Goal: Find specific page/section: Find specific page/section

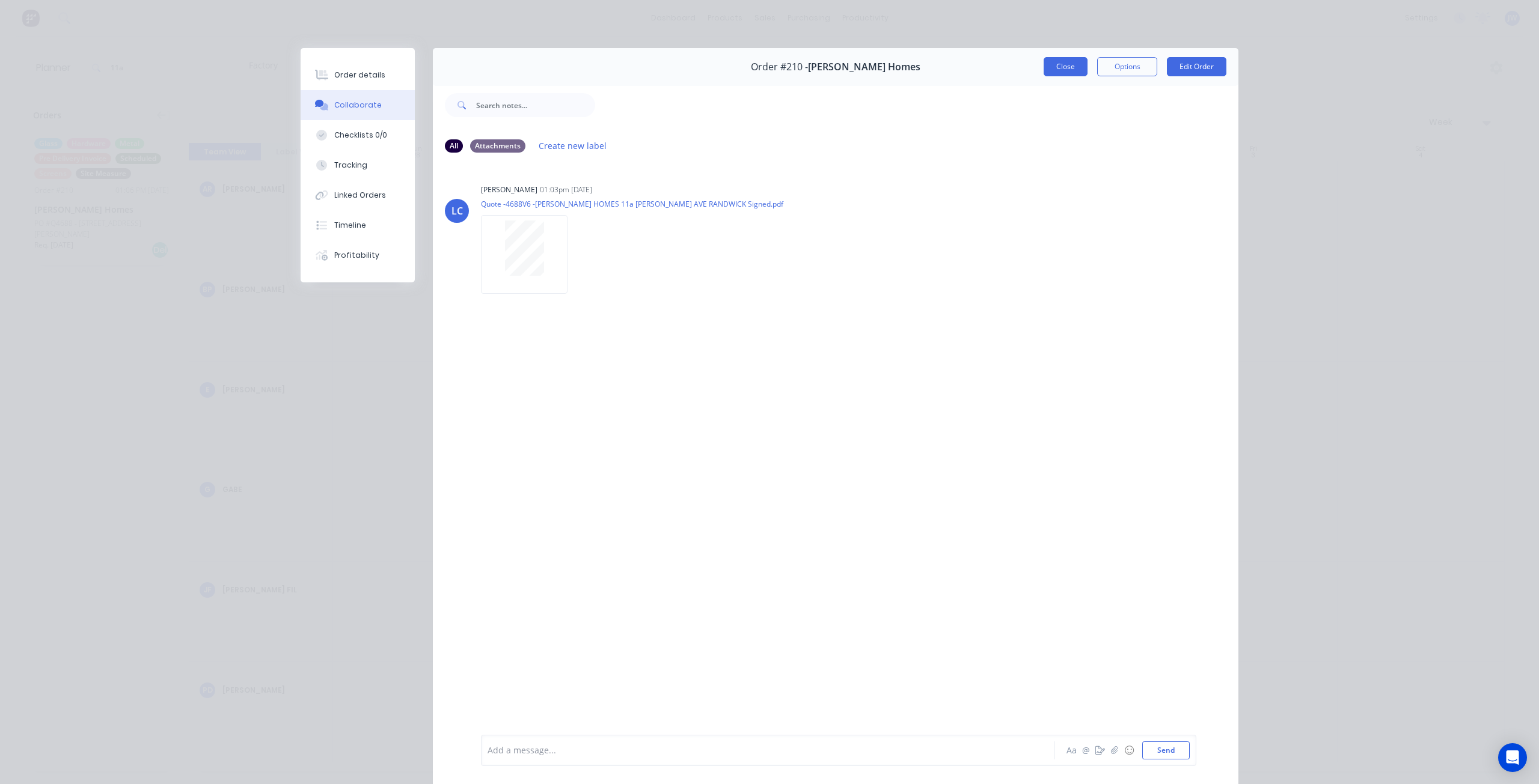
click at [1075, 73] on button "Close" at bounding box center [1065, 66] width 44 height 19
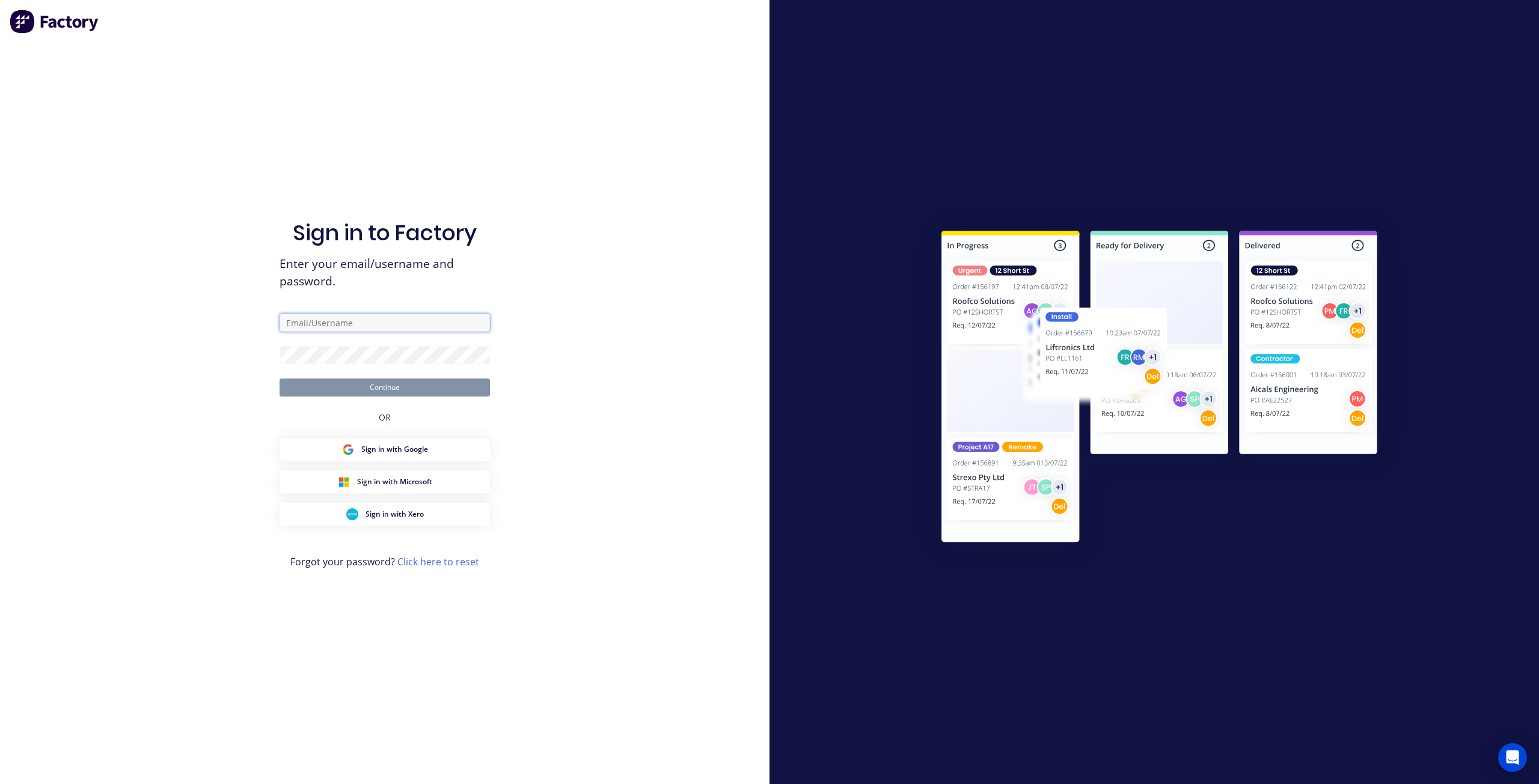
click at [346, 322] on input "text" at bounding box center [384, 322] width 210 height 18
type input "[PERSON_NAME][EMAIL_ADDRESS][DOMAIN_NAME]"
click at [323, 386] on button "Continue" at bounding box center [384, 387] width 210 height 18
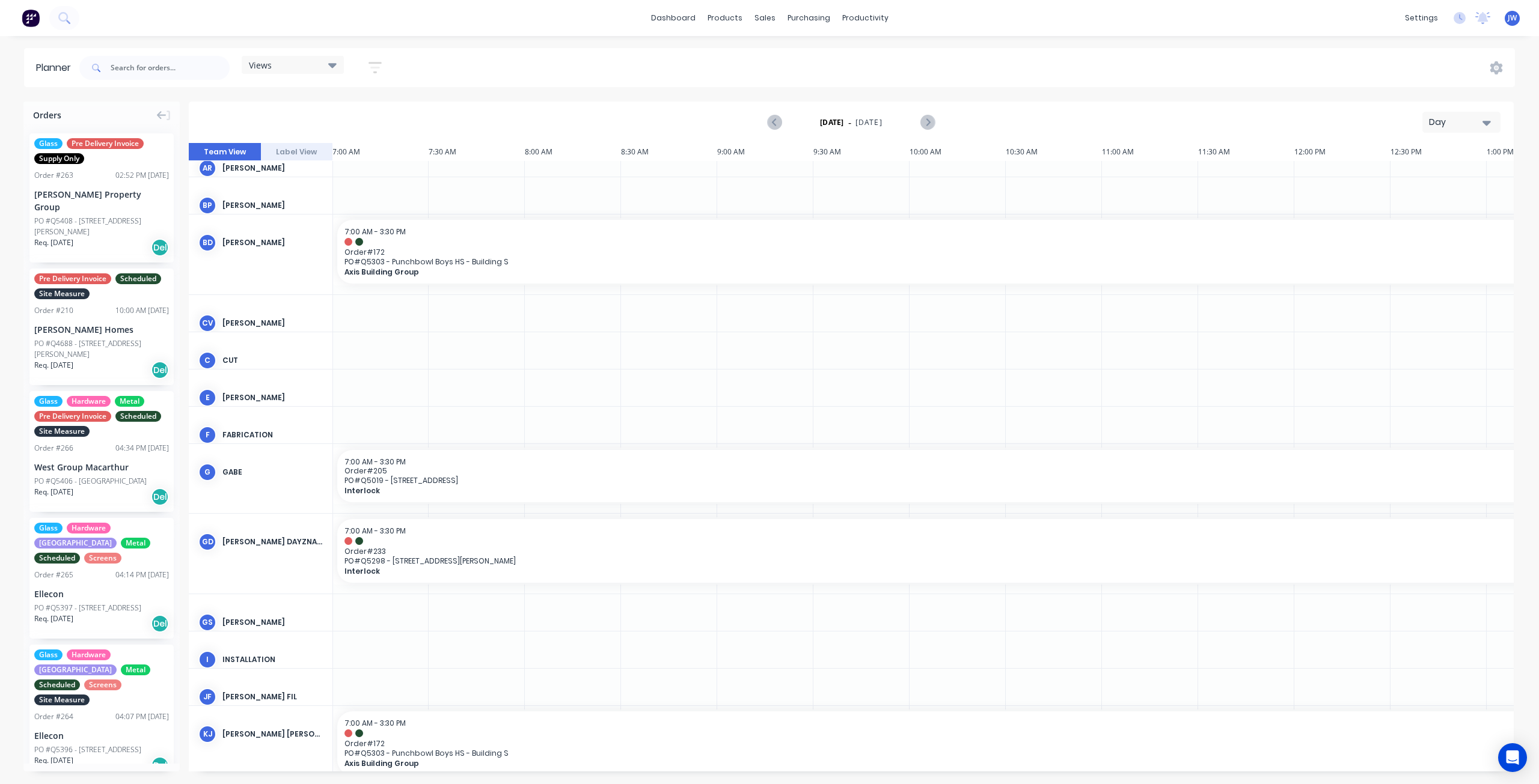
scroll to position [0, 1]
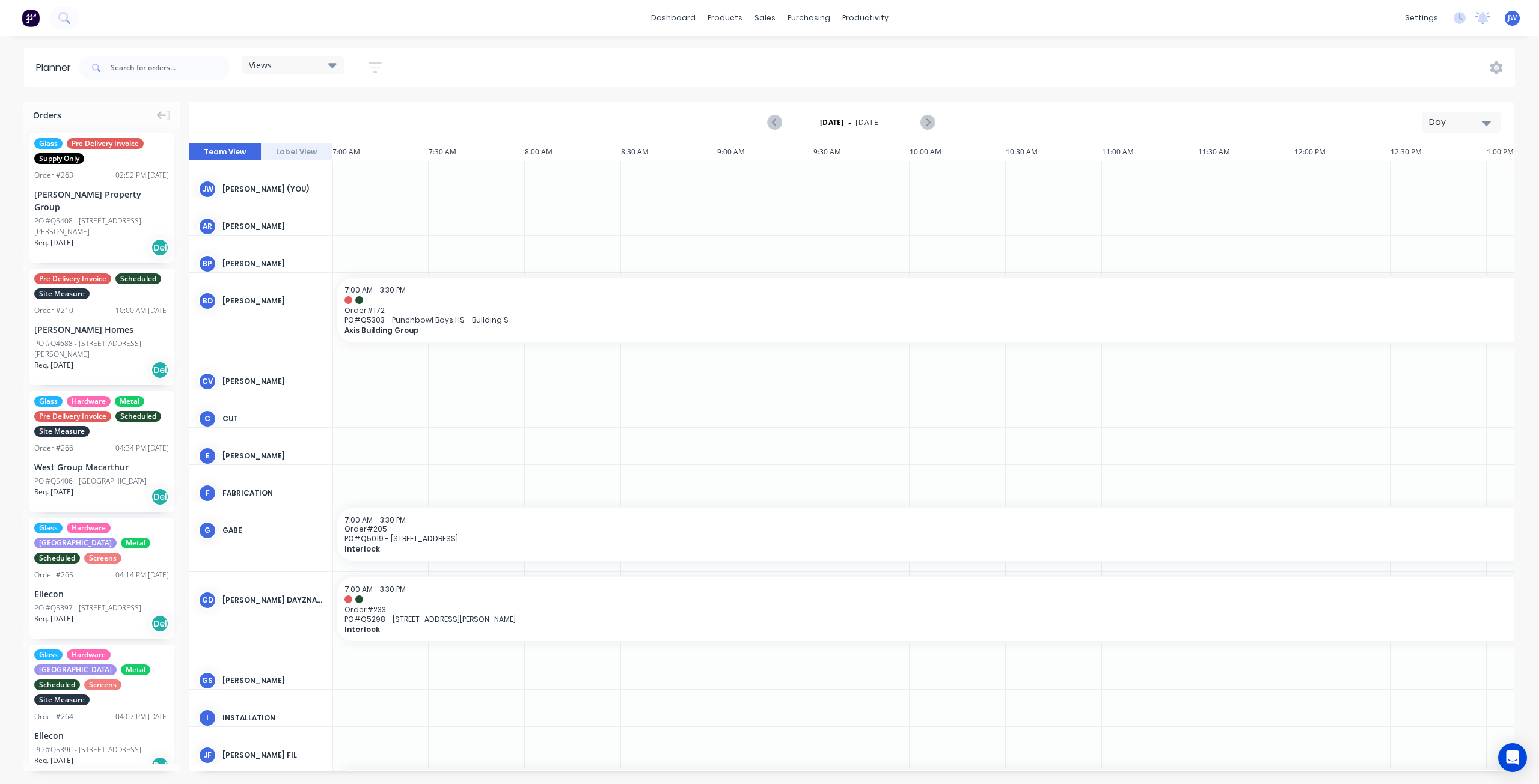
drag, startPoint x: 812, startPoint y: 772, endPoint x: 669, endPoint y: 766, distance: 143.1
click at [669, 766] on div "Orders Glass Pre Delivery Invoice Supply Only Order # 263 02:52 PM [DATE] [PERS…" at bounding box center [769, 443] width 1539 height 682
click at [154, 63] on input "text" at bounding box center [170, 68] width 119 height 24
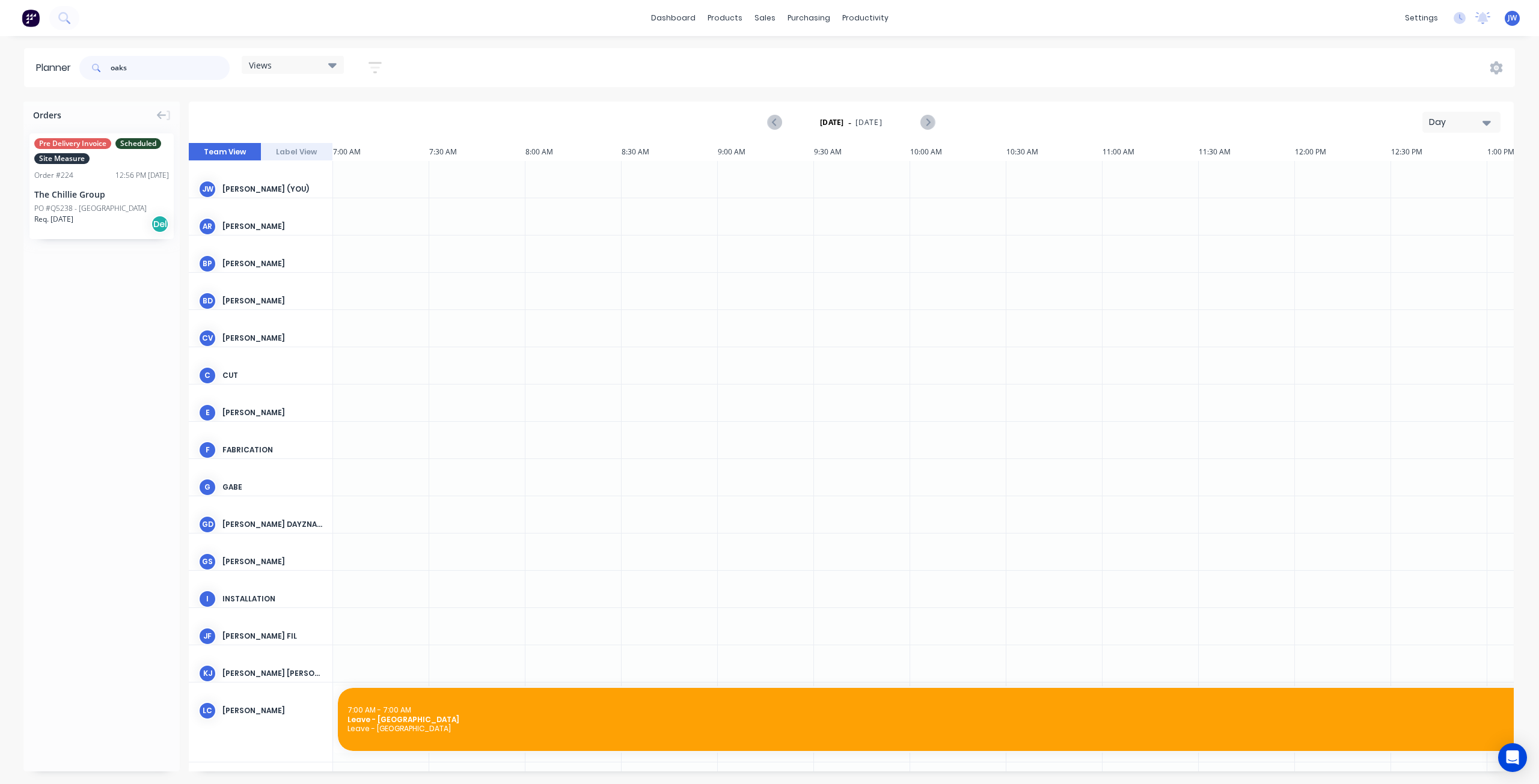
type input "oaks"
drag, startPoint x: 151, startPoint y: 67, endPoint x: 90, endPoint y: 70, distance: 61.1
click at [90, 70] on div "oaks" at bounding box center [154, 68] width 151 height 24
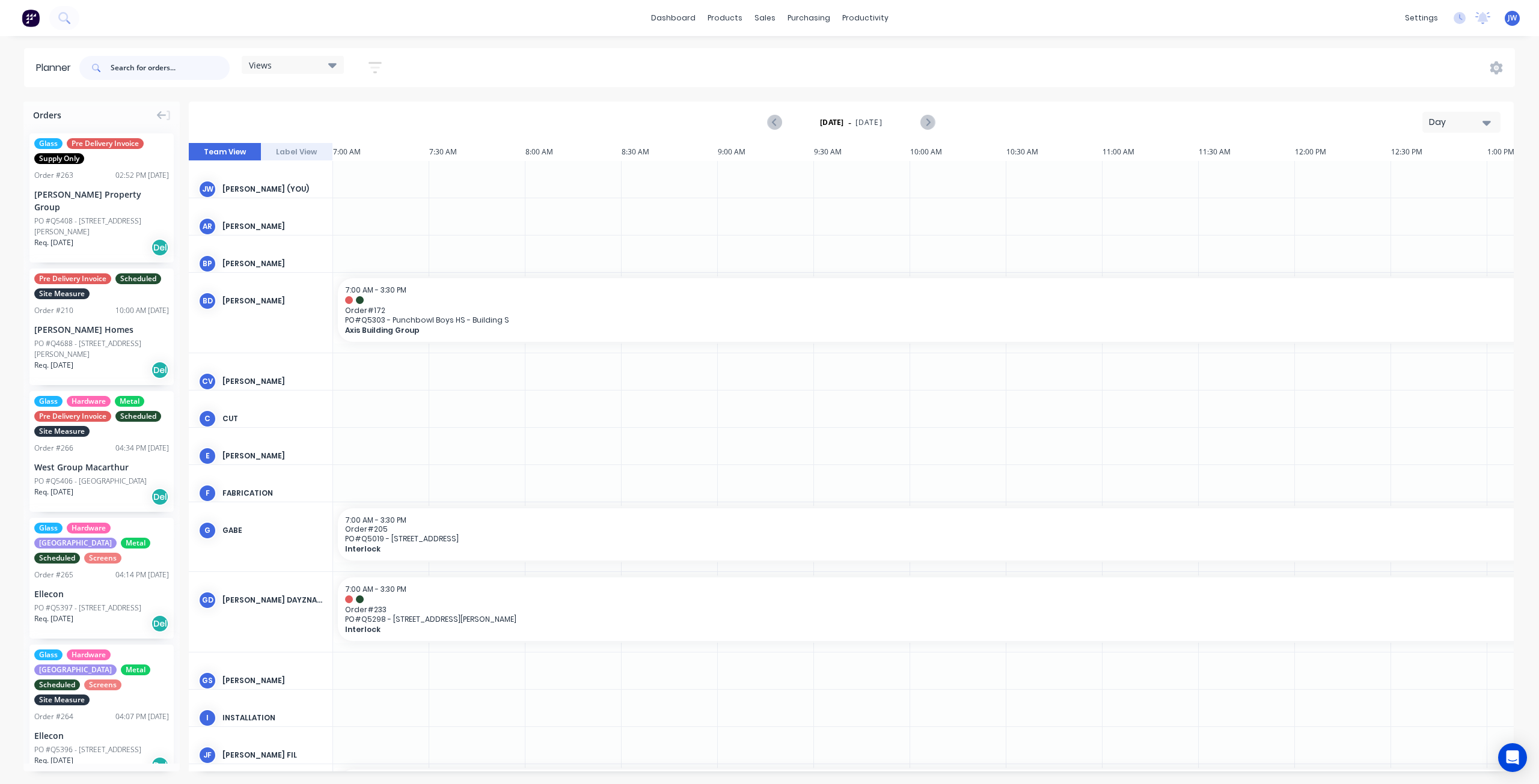
click at [151, 72] on input "text" at bounding box center [170, 68] width 119 height 24
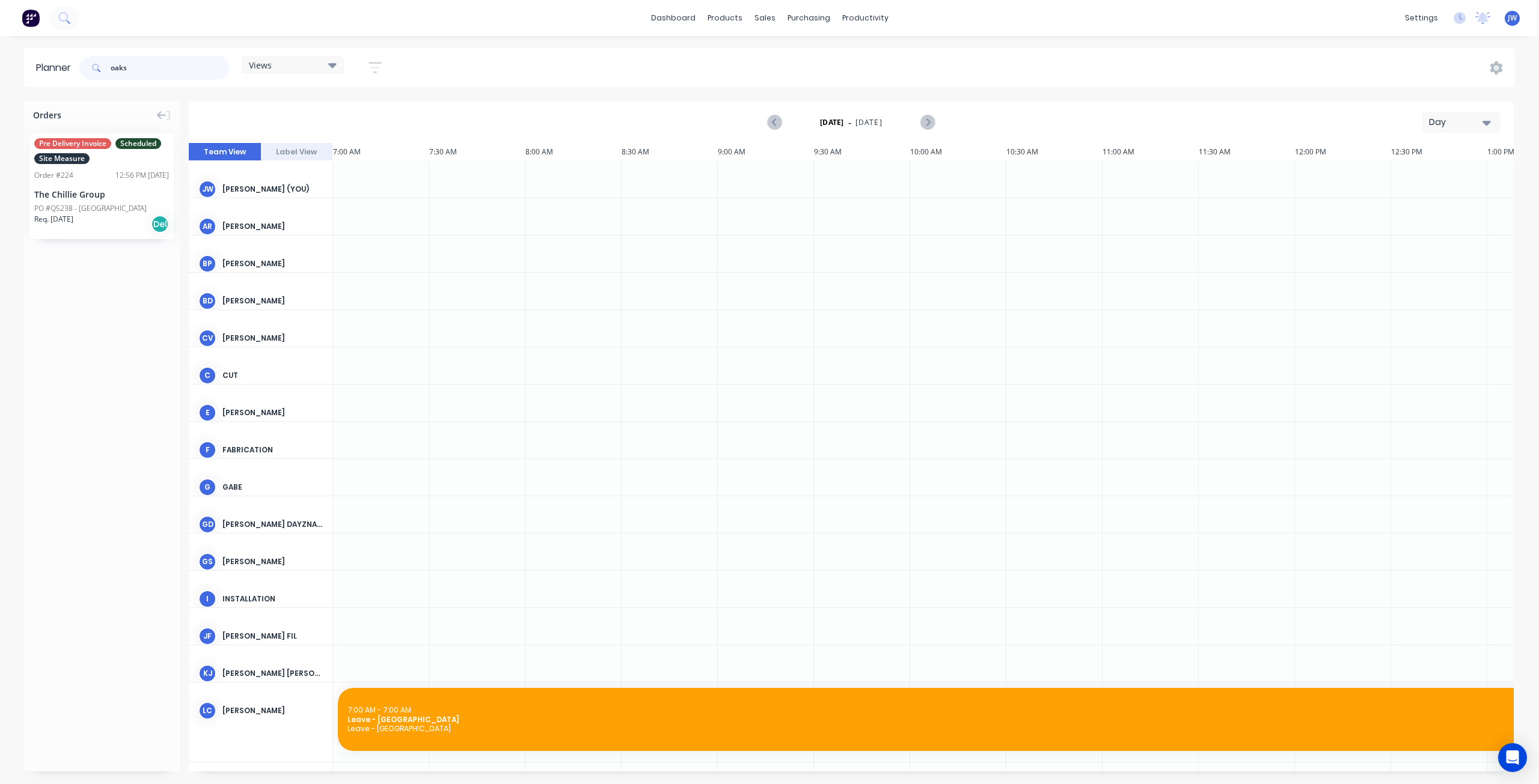
type input "oaks"
